Goal: Task Accomplishment & Management: Use online tool/utility

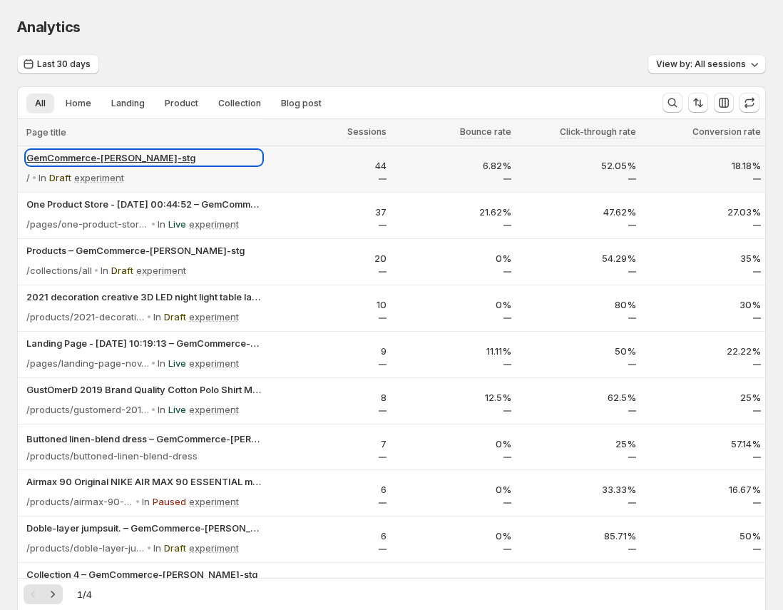
click at [71, 159] on p "GemCommerce-[PERSON_NAME]-stg" at bounding box center [143, 157] width 235 height 14
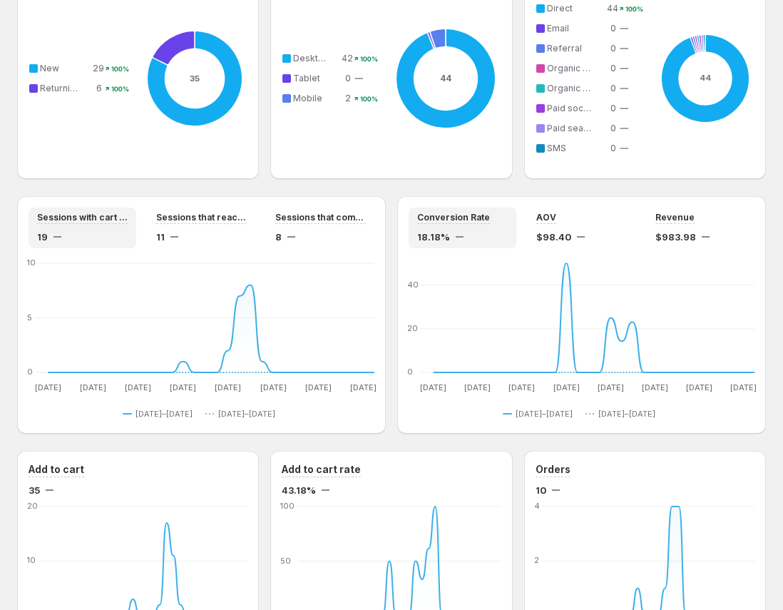
scroll to position [568, 0]
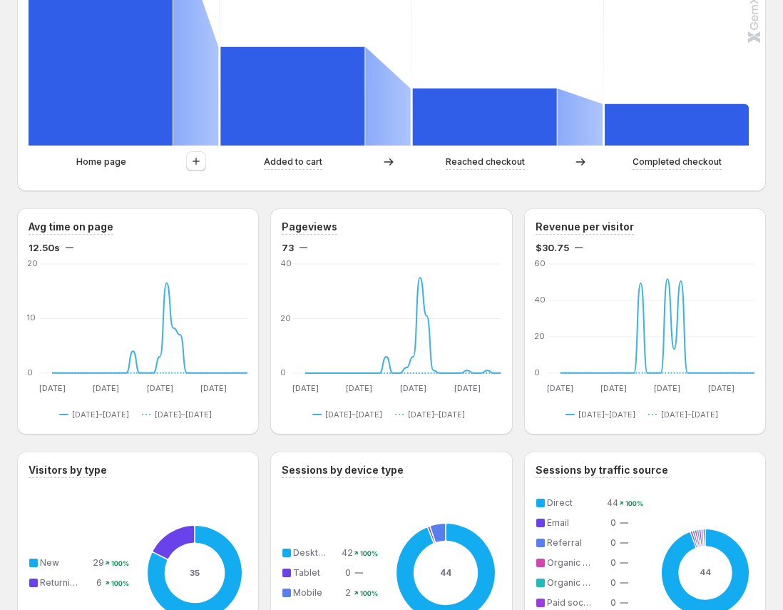
scroll to position [444, 0]
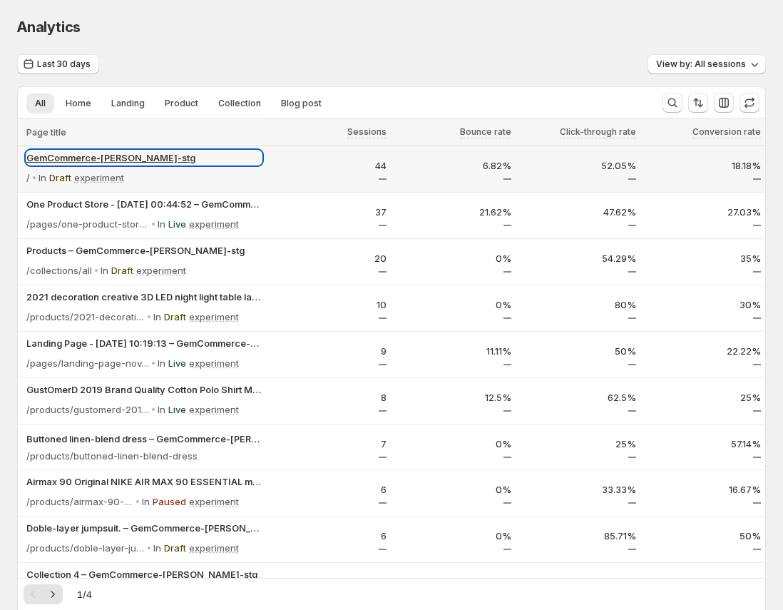
click at [92, 156] on p "GemCommerce-[PERSON_NAME]-stg" at bounding box center [143, 157] width 235 height 14
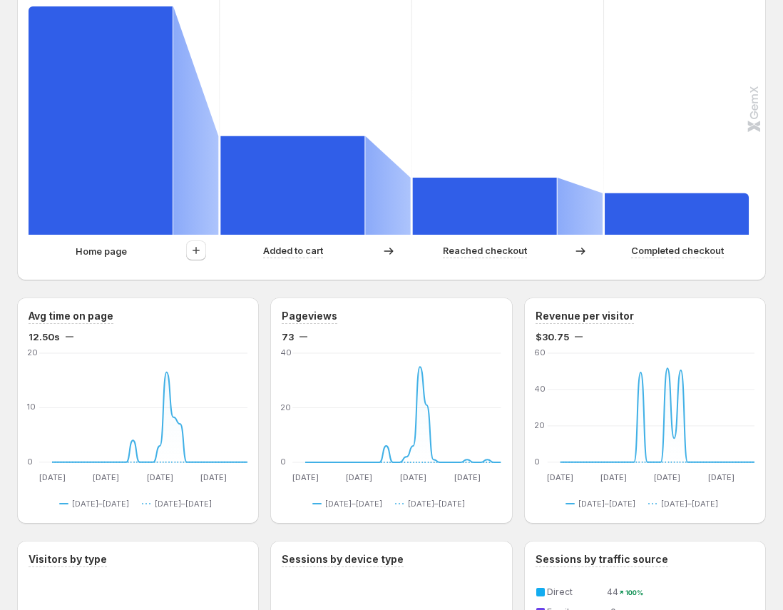
scroll to position [224, 0]
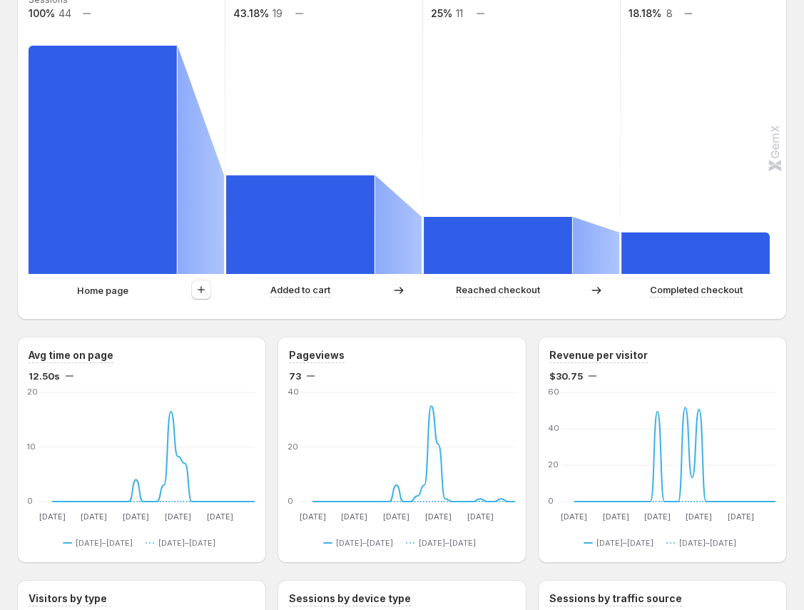
scroll to position [370, 0]
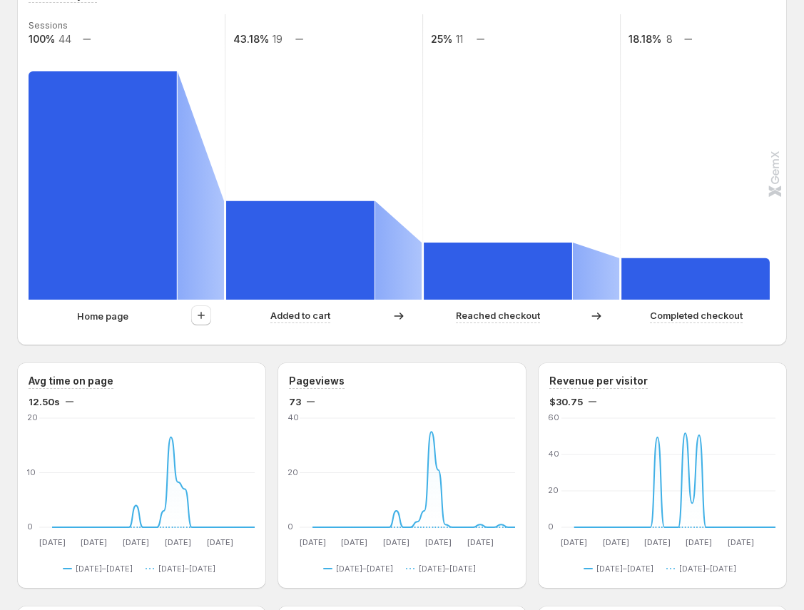
click at [391, 347] on div "Last 30 days Compare to: Jul 24, 2025 - Aug 22, 2025 View by: All sessions Sess…" at bounding box center [401, 504] width 769 height 1641
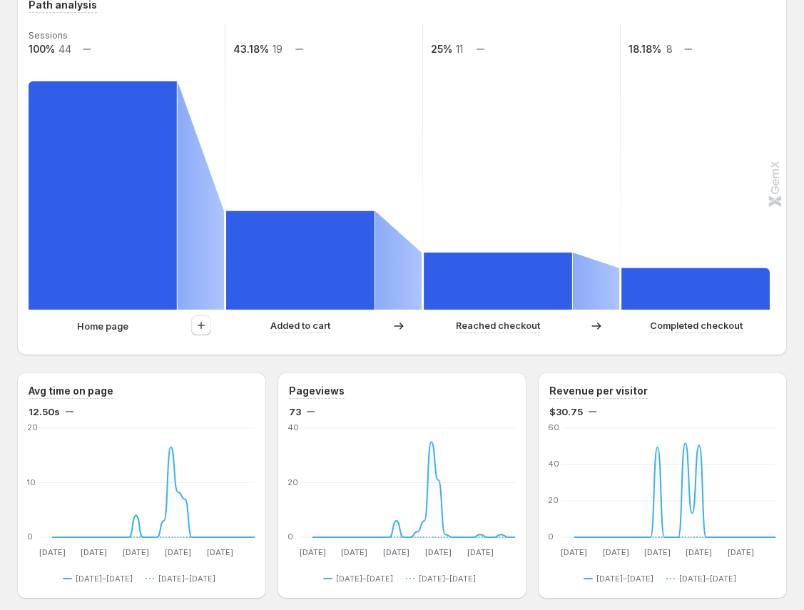
scroll to position [244, 0]
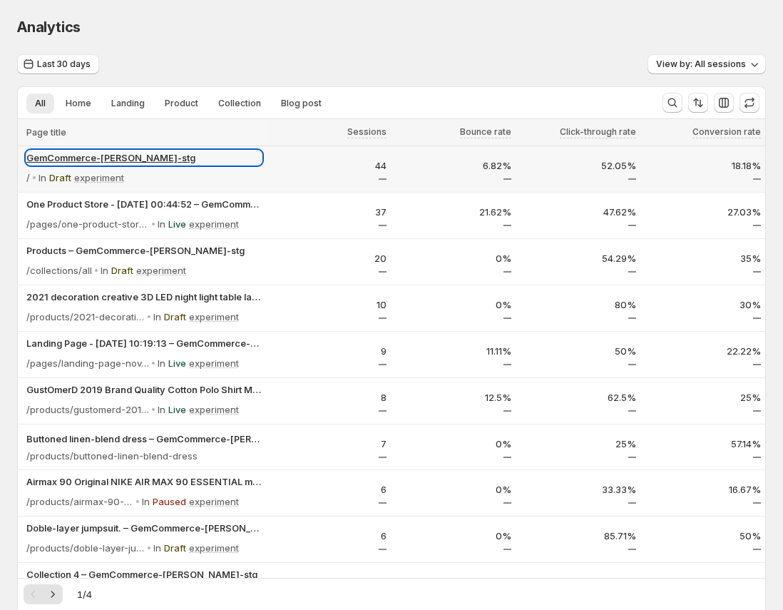
click at [81, 153] on p "GemCommerce-[PERSON_NAME]-stg" at bounding box center [143, 157] width 235 height 14
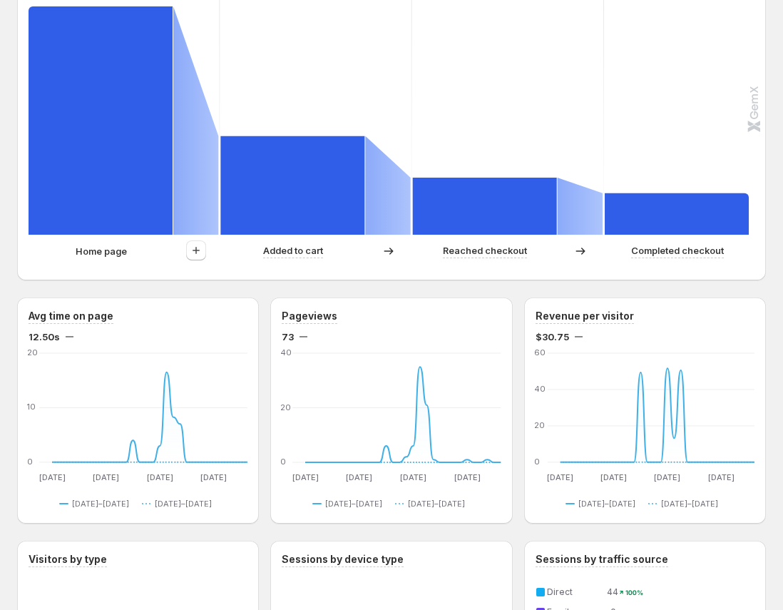
scroll to position [381, 0]
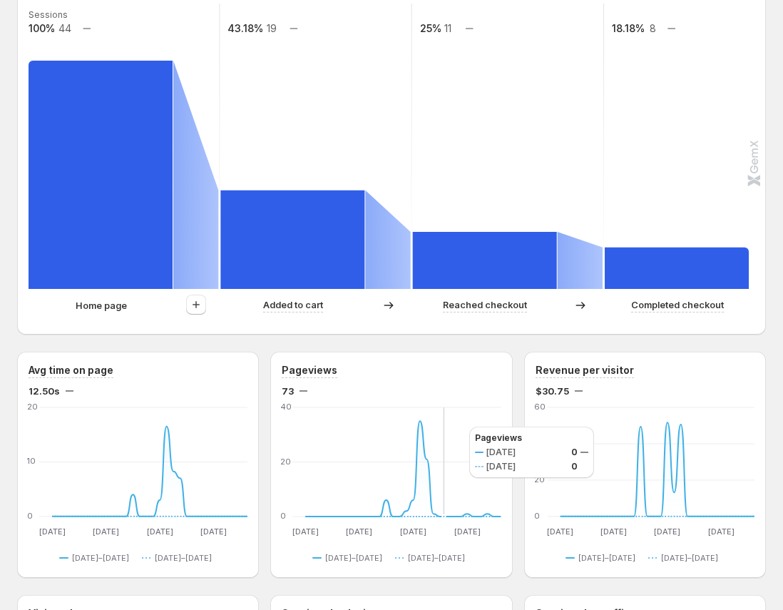
click at [456, 426] on icon "Aug 23 Aug 23 Aug 31 Aug 31 Sep 8 Sep 8 Sep 16 Sep 16 0 20 40 Aug 23 Aug 24 Aug…" at bounding box center [391, 471] width 219 height 134
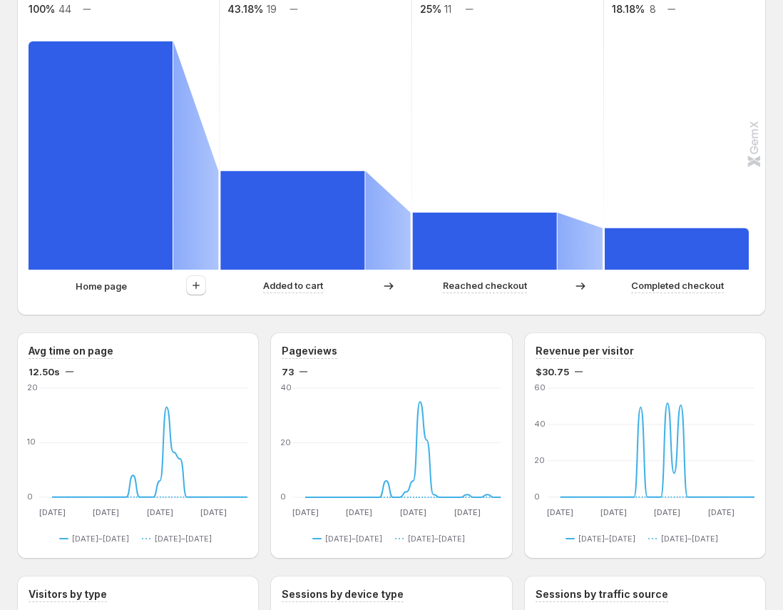
scroll to position [396, 0]
